Goal: Task Accomplishment & Management: Manage account settings

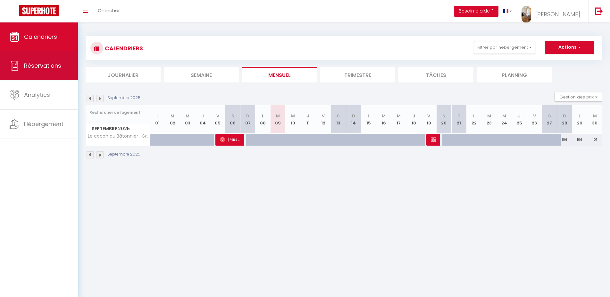
click at [48, 71] on link "Réservations" at bounding box center [39, 65] width 78 height 29
select select "not_cancelled"
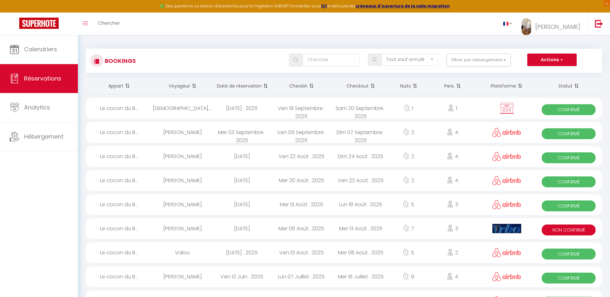
click at [257, 236] on div "[DATE]" at bounding box center [241, 228] width 59 height 21
select select "KO"
select select "OK"
select select "0"
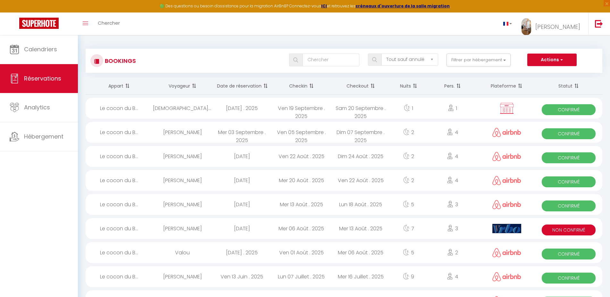
select select "1"
select select
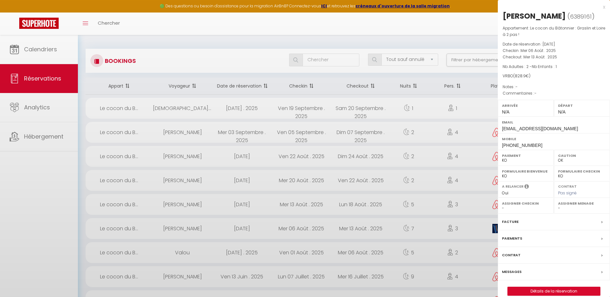
select select "34522"
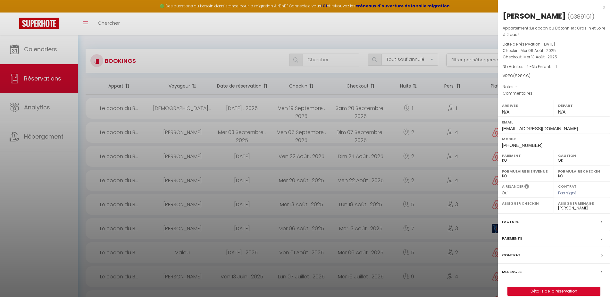
click at [505, 272] on label "Messages" at bounding box center [512, 272] width 20 height 7
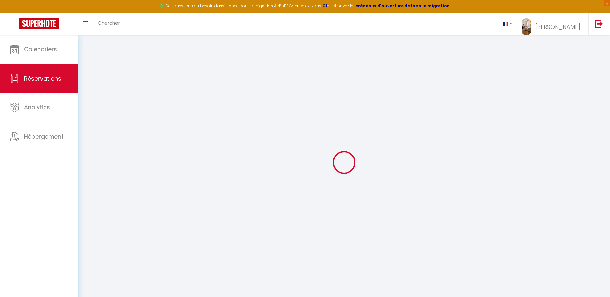
select select
checkbox input "false"
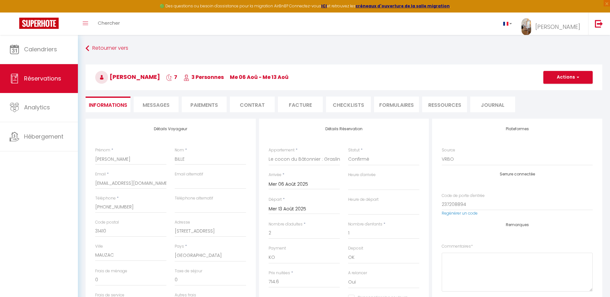
select select
checkbox input "false"
